Goal: Task Accomplishment & Management: Complete application form

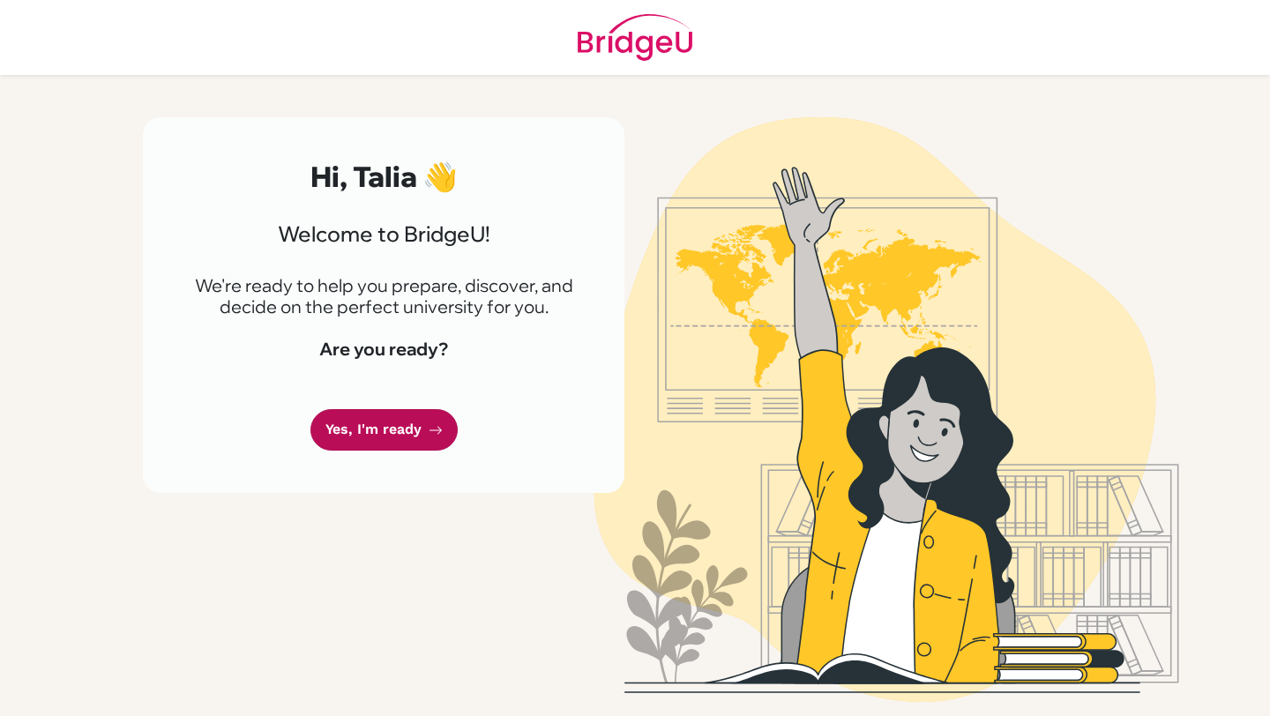
click at [426, 439] on link "Yes, I'm ready" at bounding box center [383, 429] width 147 height 41
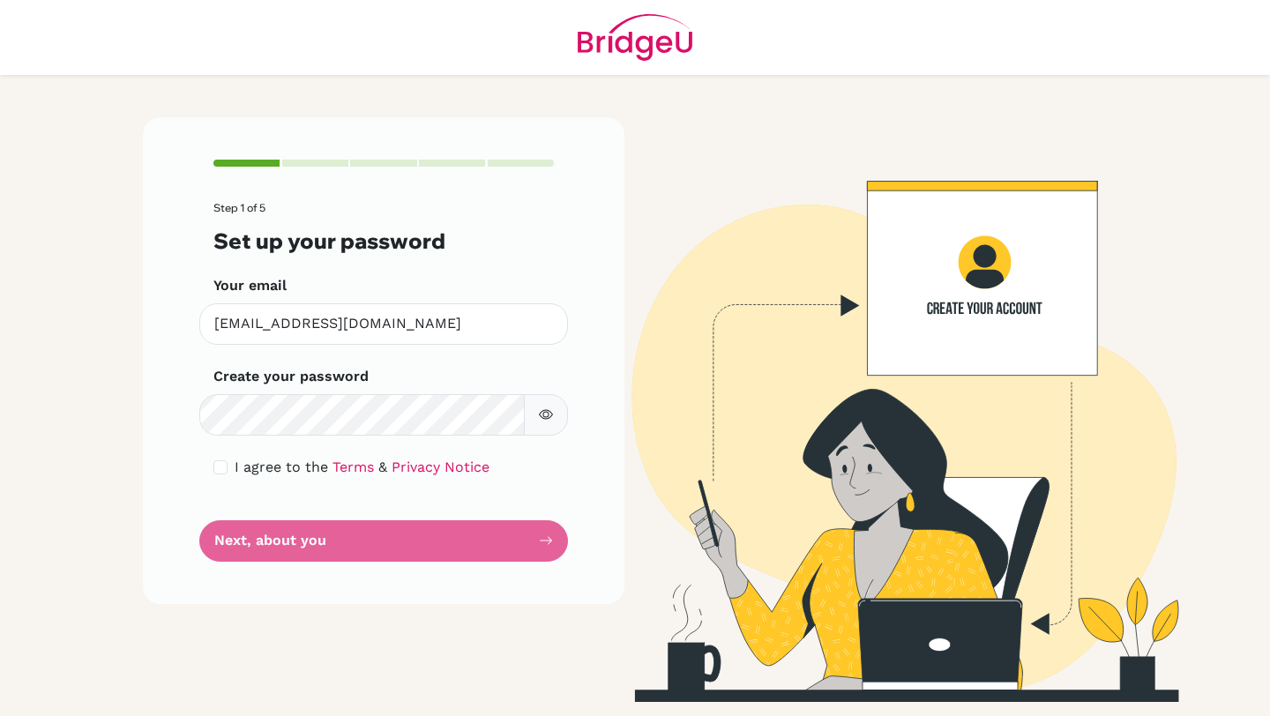
click at [548, 408] on icon "button" at bounding box center [546, 414] width 14 height 14
click at [219, 468] on input "checkbox" at bounding box center [220, 467] width 14 height 14
checkbox input "true"
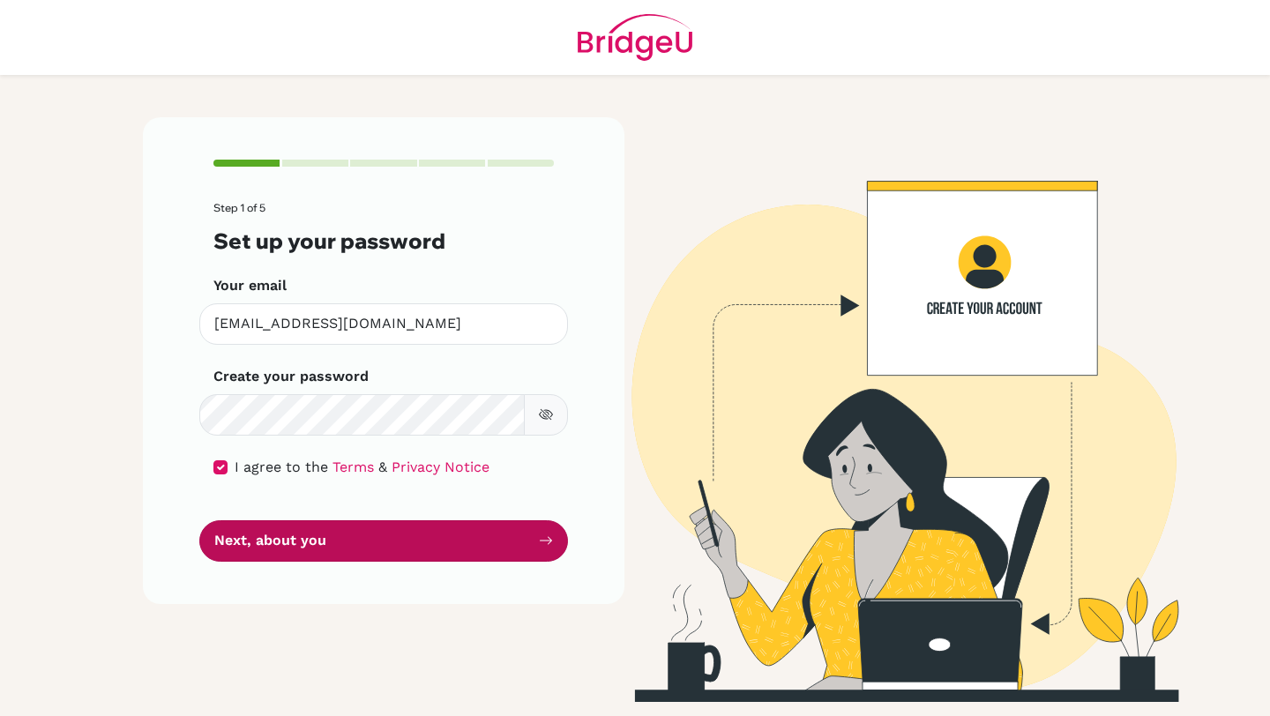
click at [294, 530] on button "Next, about you" at bounding box center [383, 540] width 369 height 41
